Goal: Transaction & Acquisition: Book appointment/travel/reservation

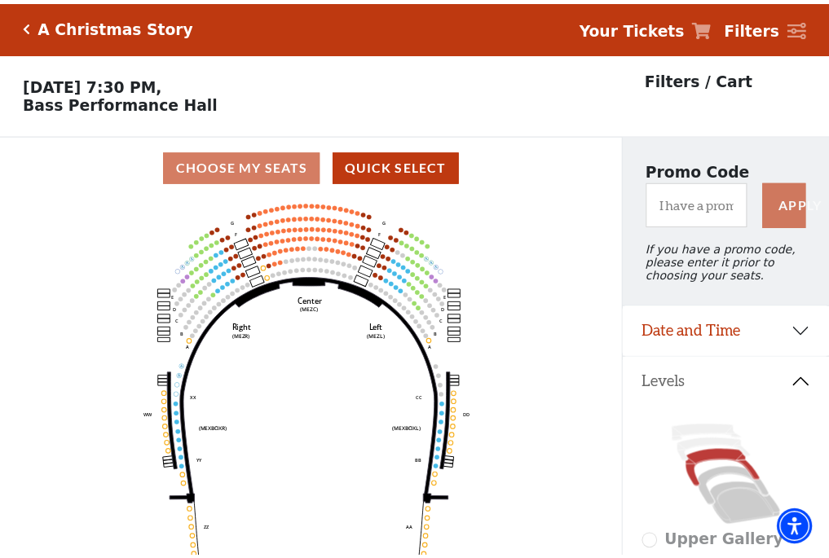
scroll to position [76, 0]
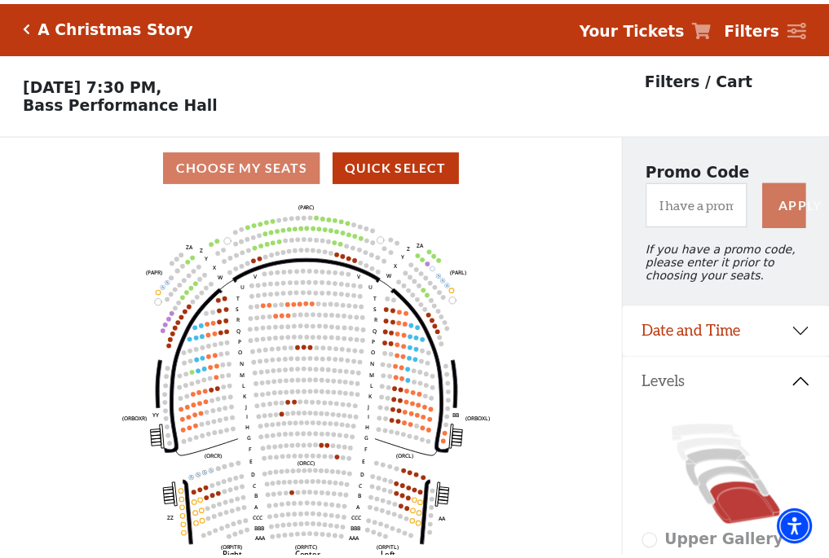
scroll to position [76, 0]
